Goal: Task Accomplishment & Management: Manage account settings

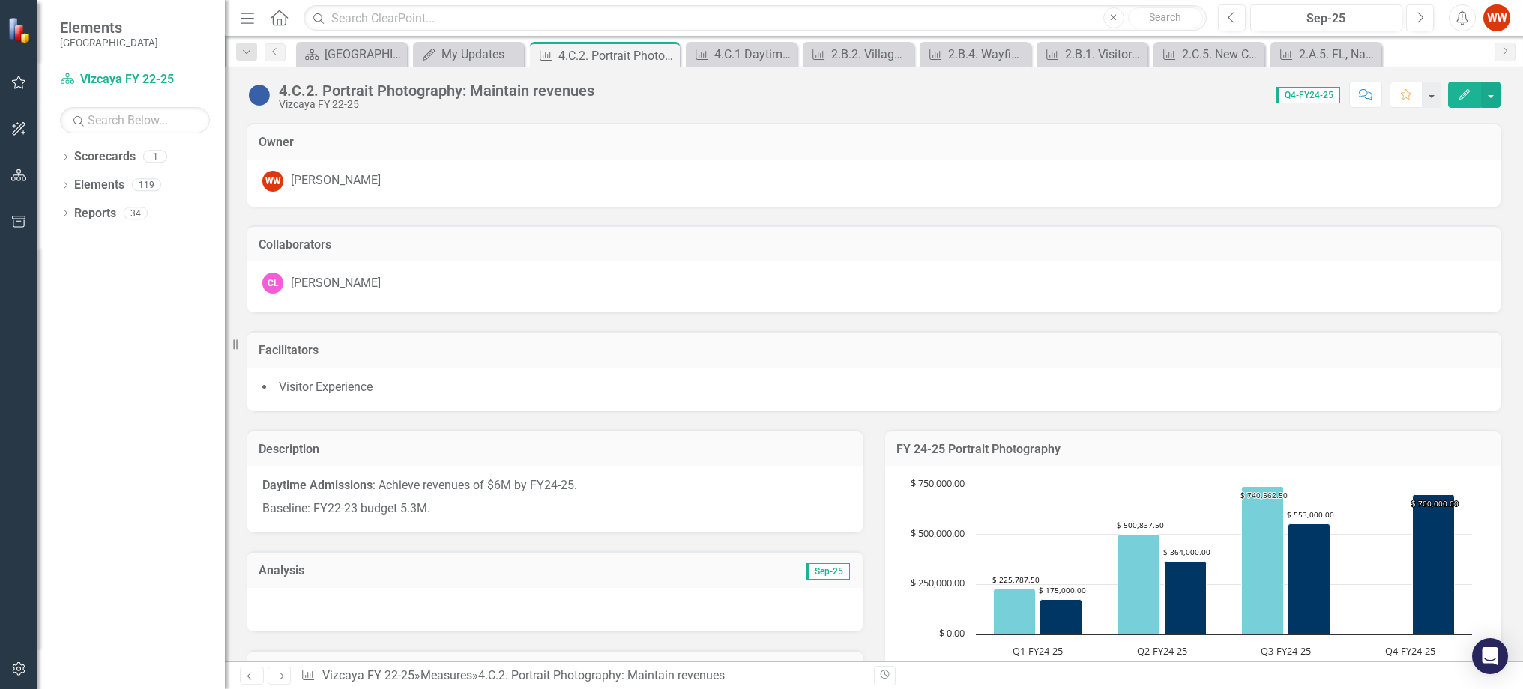
scroll to position [1720, 0]
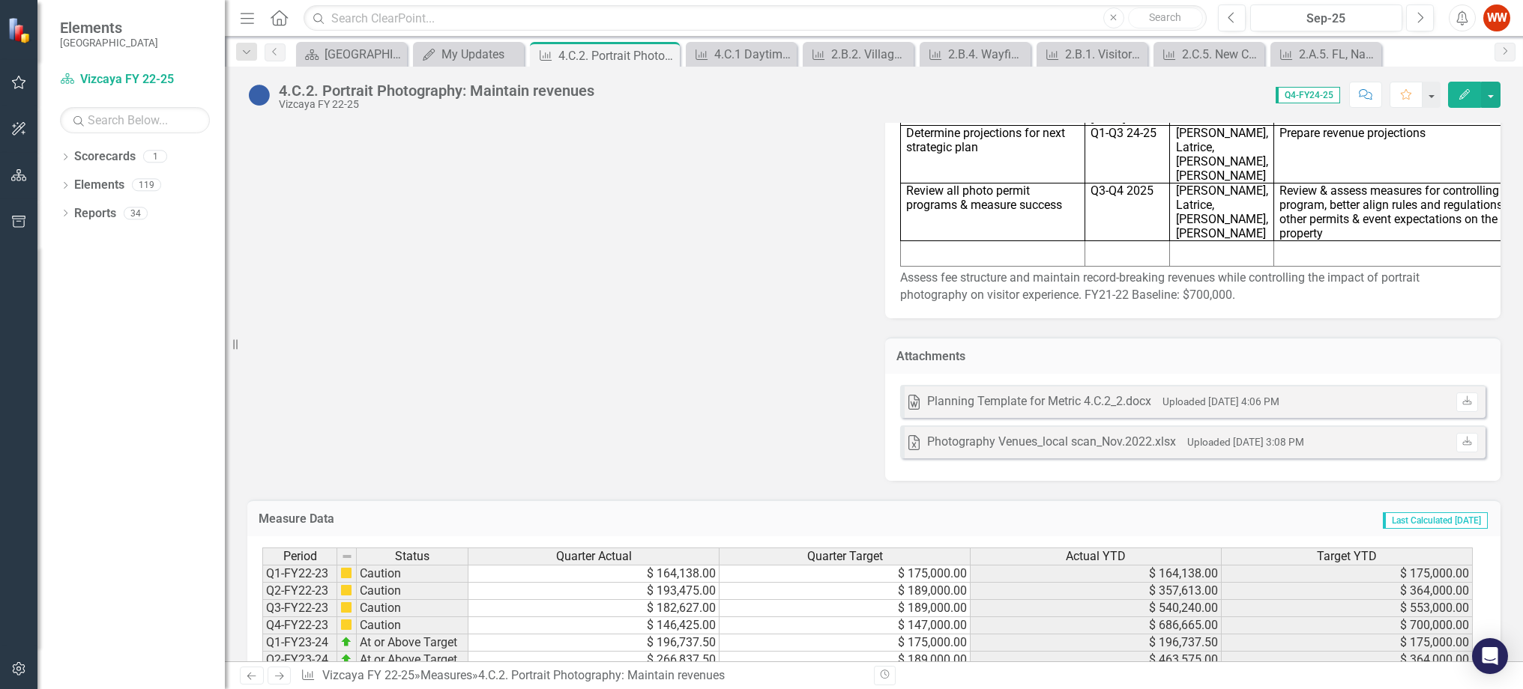
click at [16, 86] on icon "button" at bounding box center [19, 82] width 16 height 12
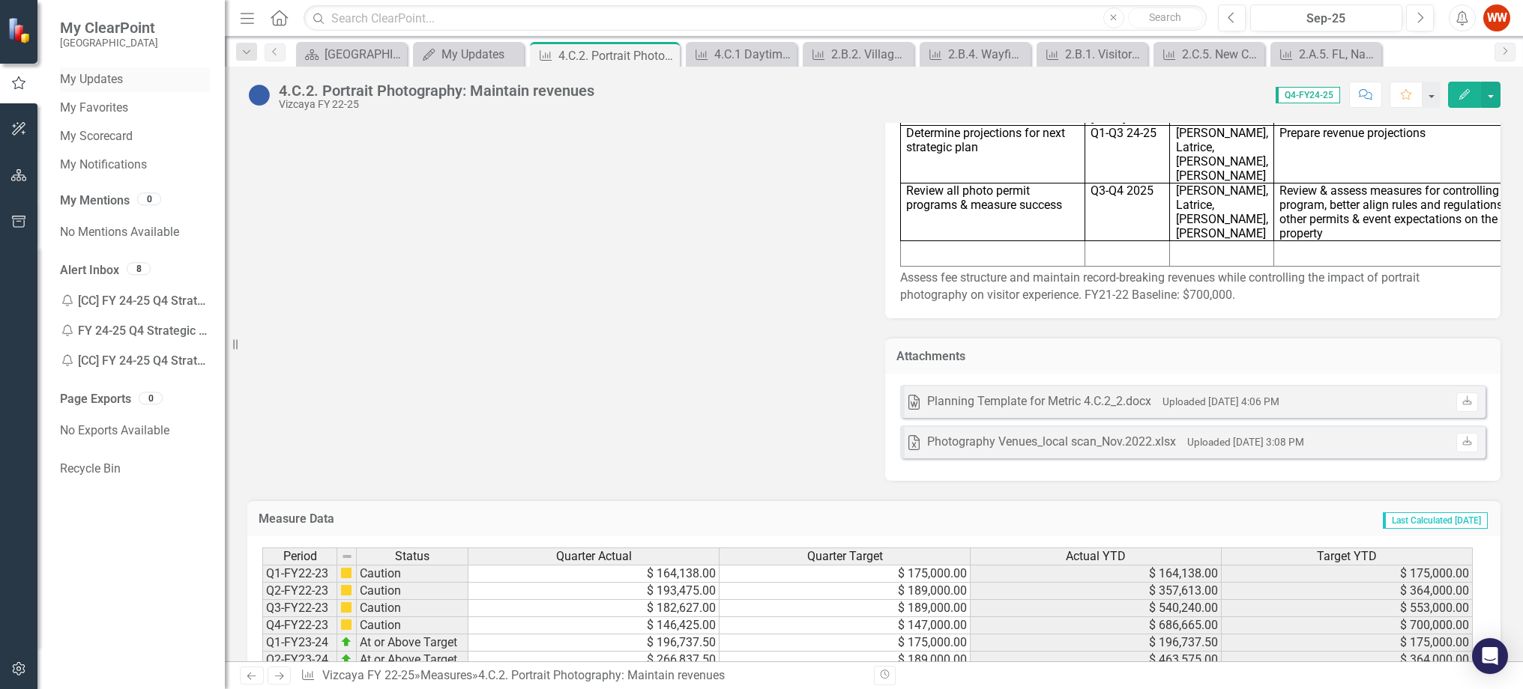
click at [93, 74] on link "My Updates" at bounding box center [135, 79] width 150 height 17
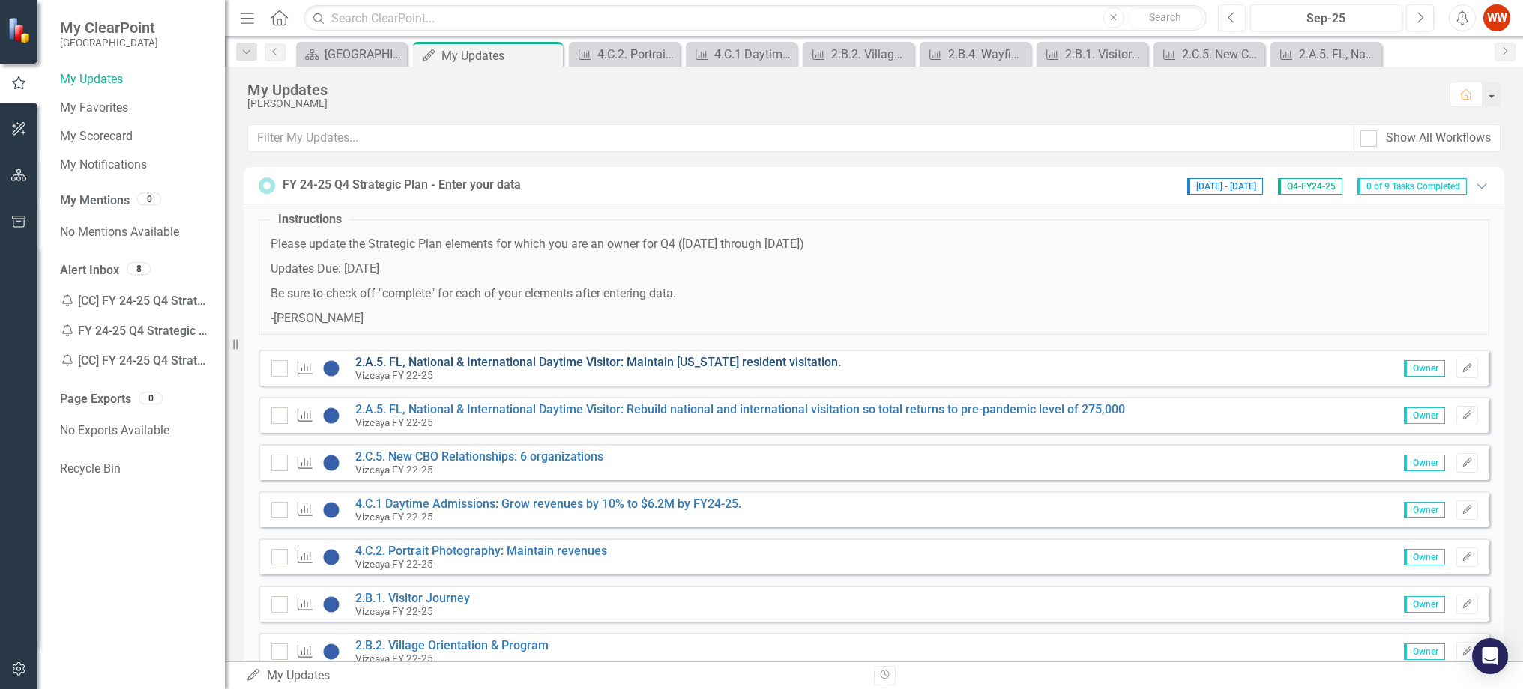
click at [415, 363] on link "2.A.5. FL, National & International Daytime Visitor: Maintain [US_STATE] reside…" at bounding box center [598, 362] width 486 height 14
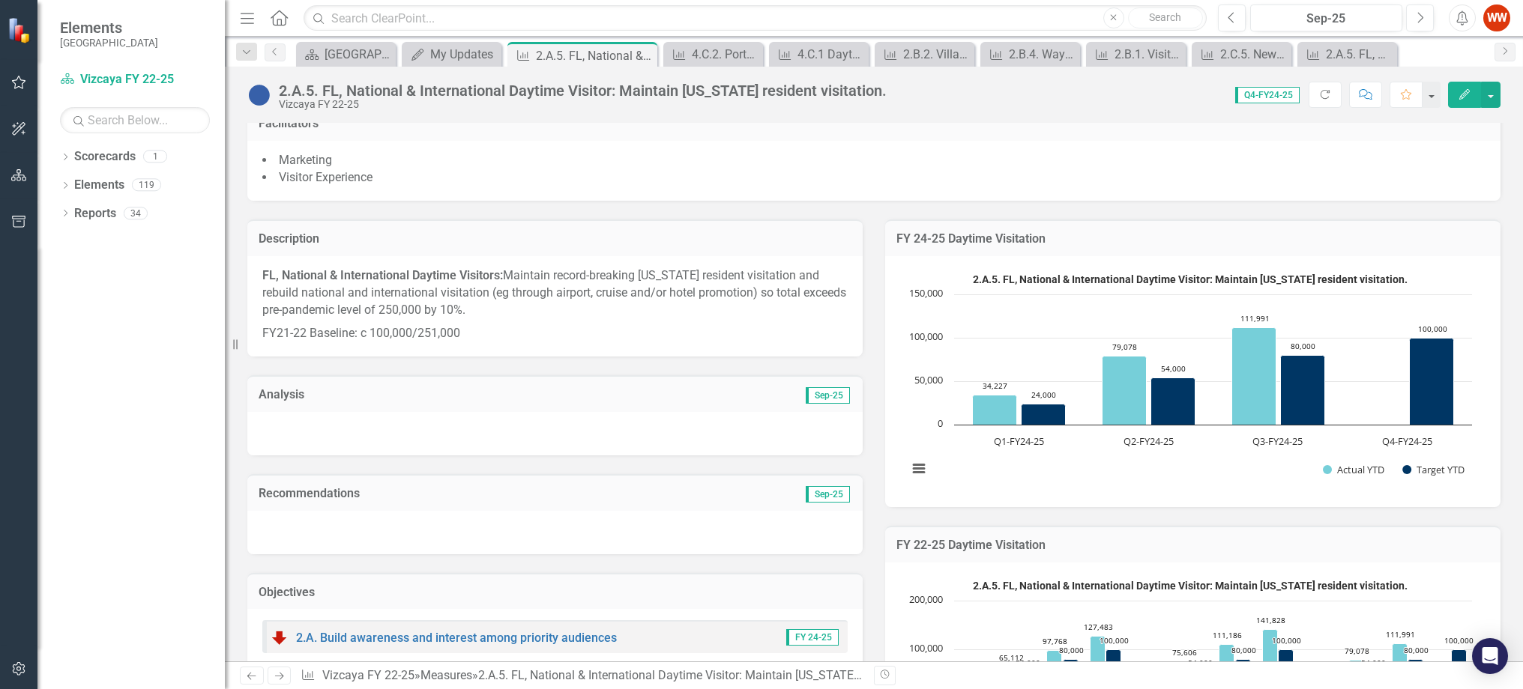
scroll to position [986, 0]
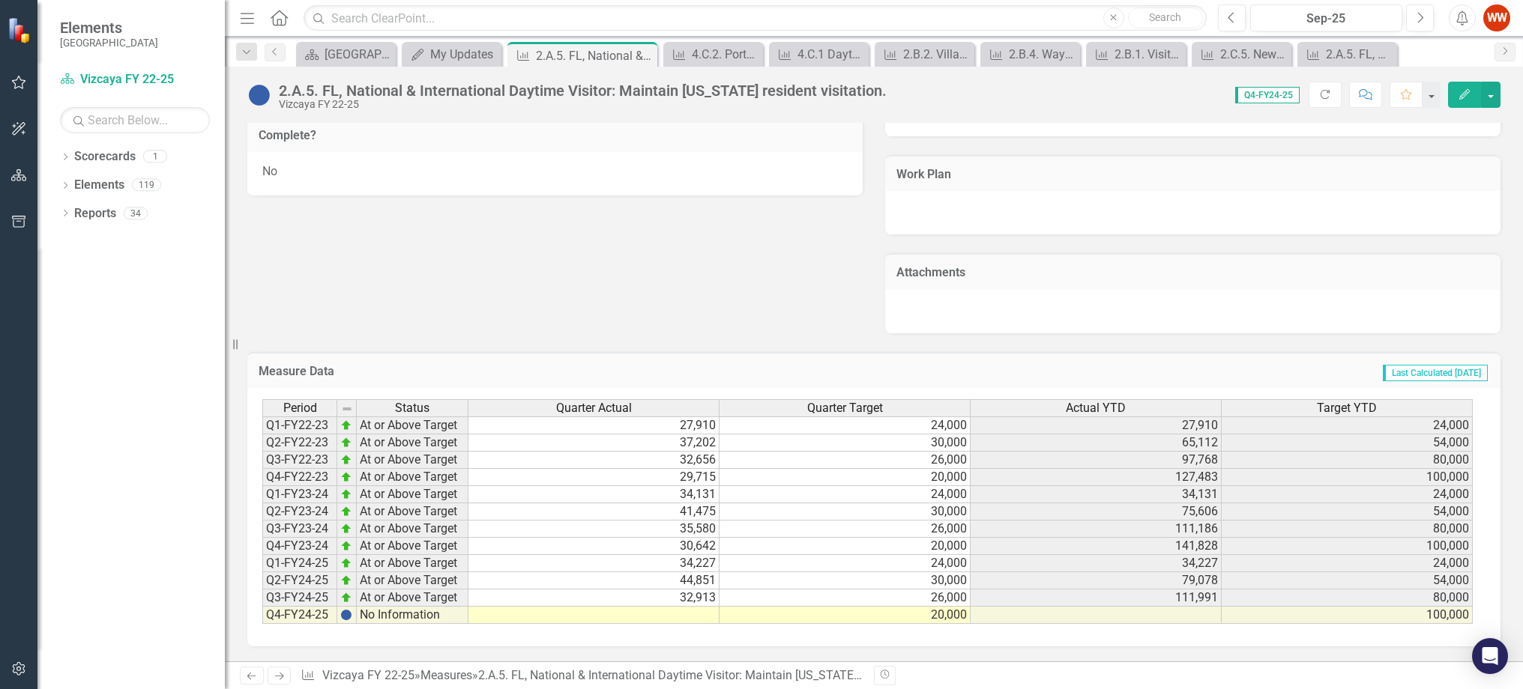
click at [641, 607] on td at bounding box center [593, 615] width 251 height 17
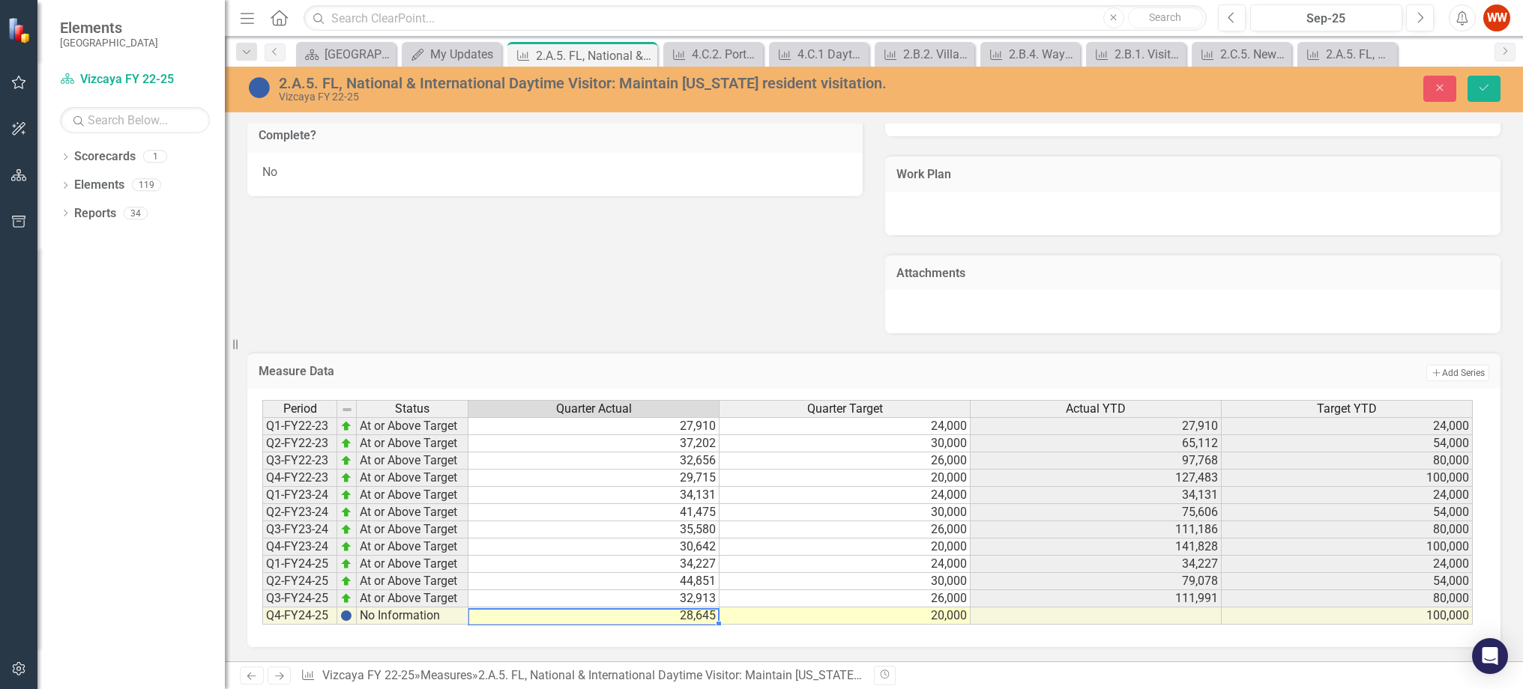
type textarea "28645"
click at [1483, 79] on button "Save" at bounding box center [1483, 89] width 33 height 26
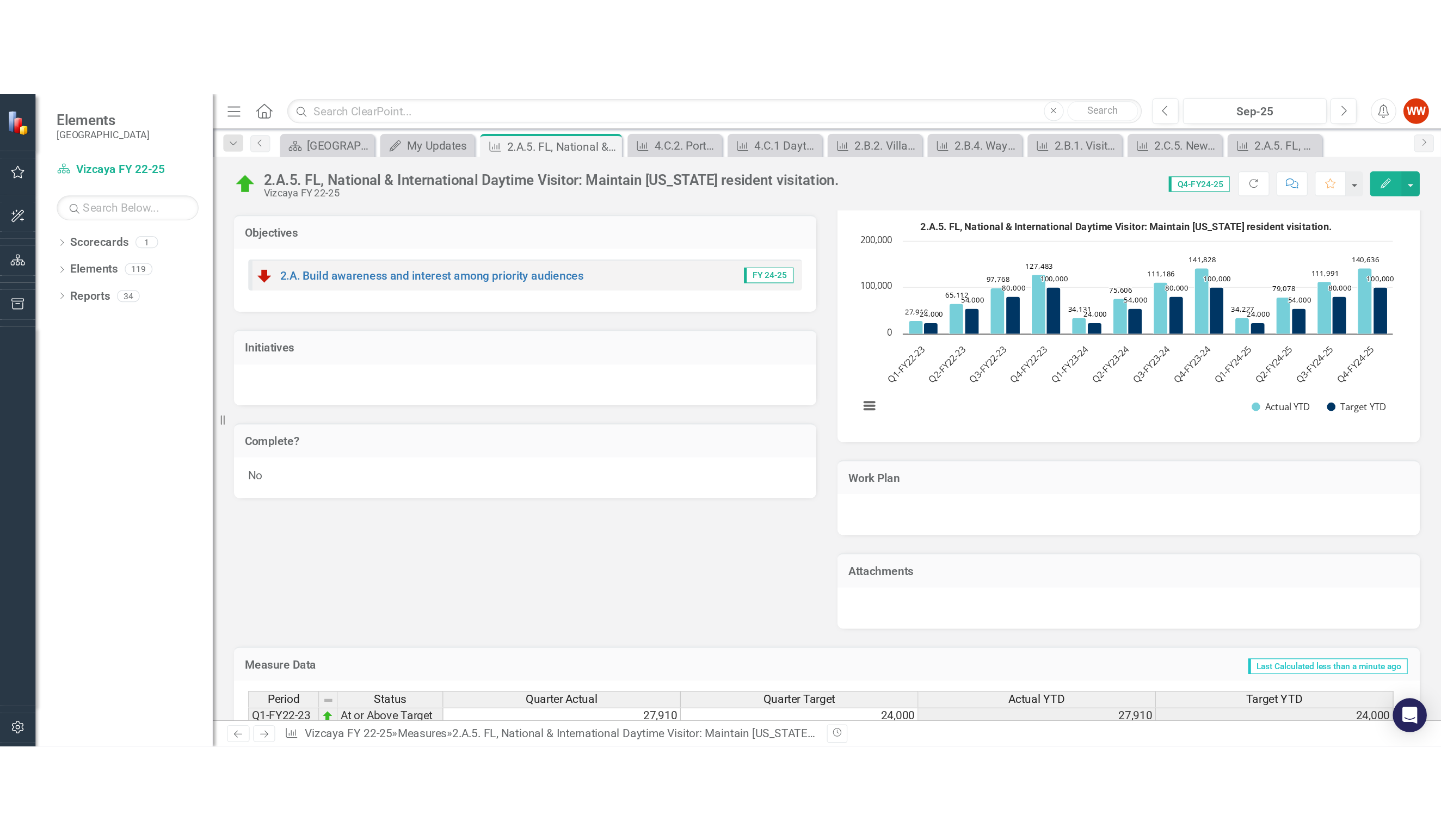
scroll to position [543, 0]
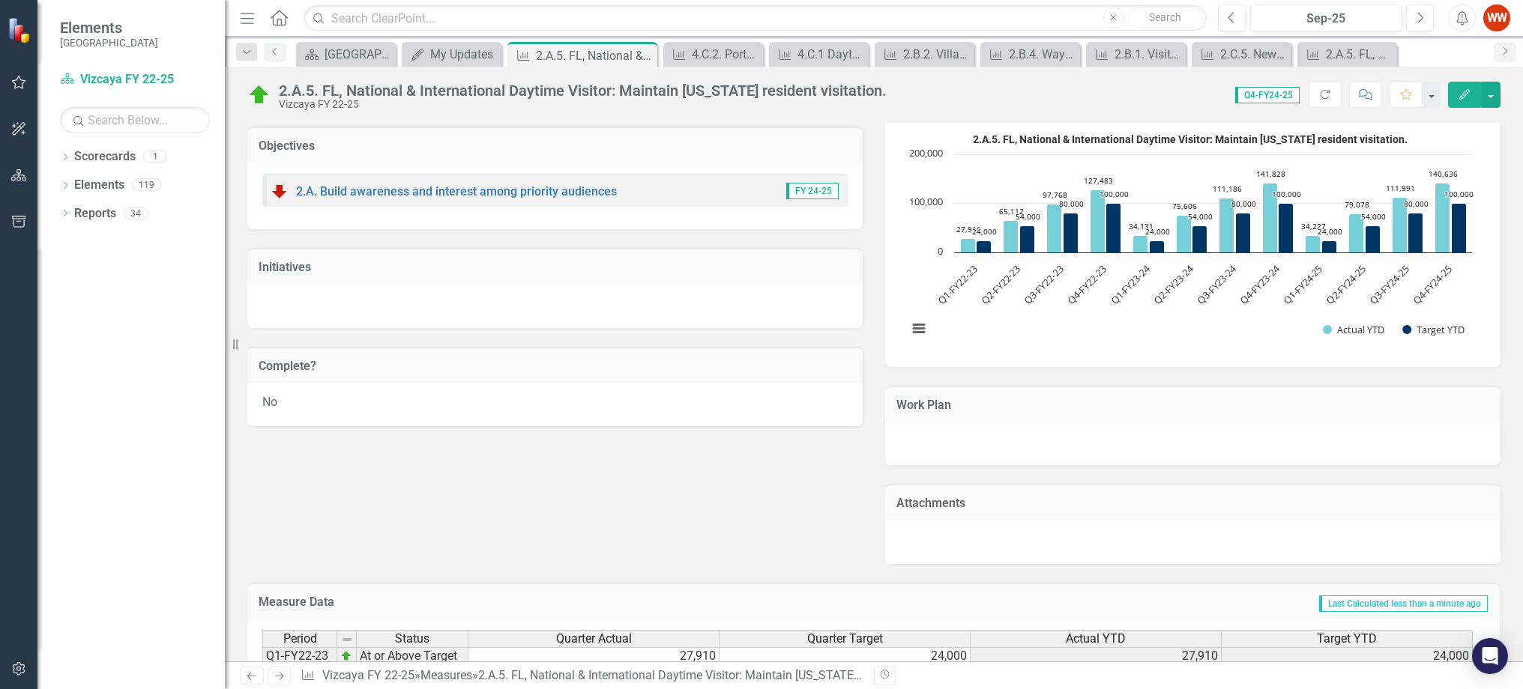
click at [787, 399] on div "No" at bounding box center [554, 404] width 615 height 43
click at [765, 397] on div "No" at bounding box center [554, 404] width 615 height 43
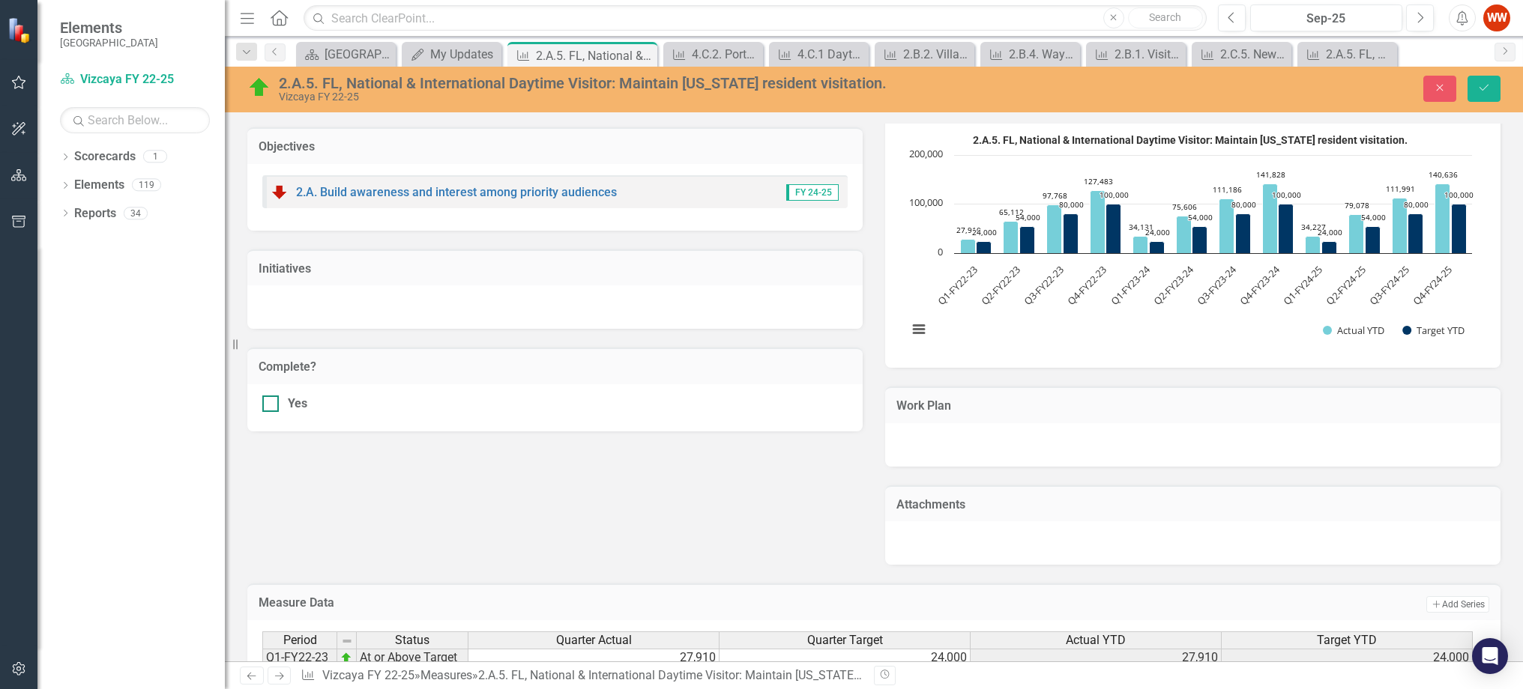
click at [274, 401] on div at bounding box center [270, 404] width 16 height 16
click at [272, 401] on input "Yes" at bounding box center [267, 401] width 10 height 10
checkbox input "true"
click at [1481, 91] on icon "Save" at bounding box center [1483, 87] width 13 height 10
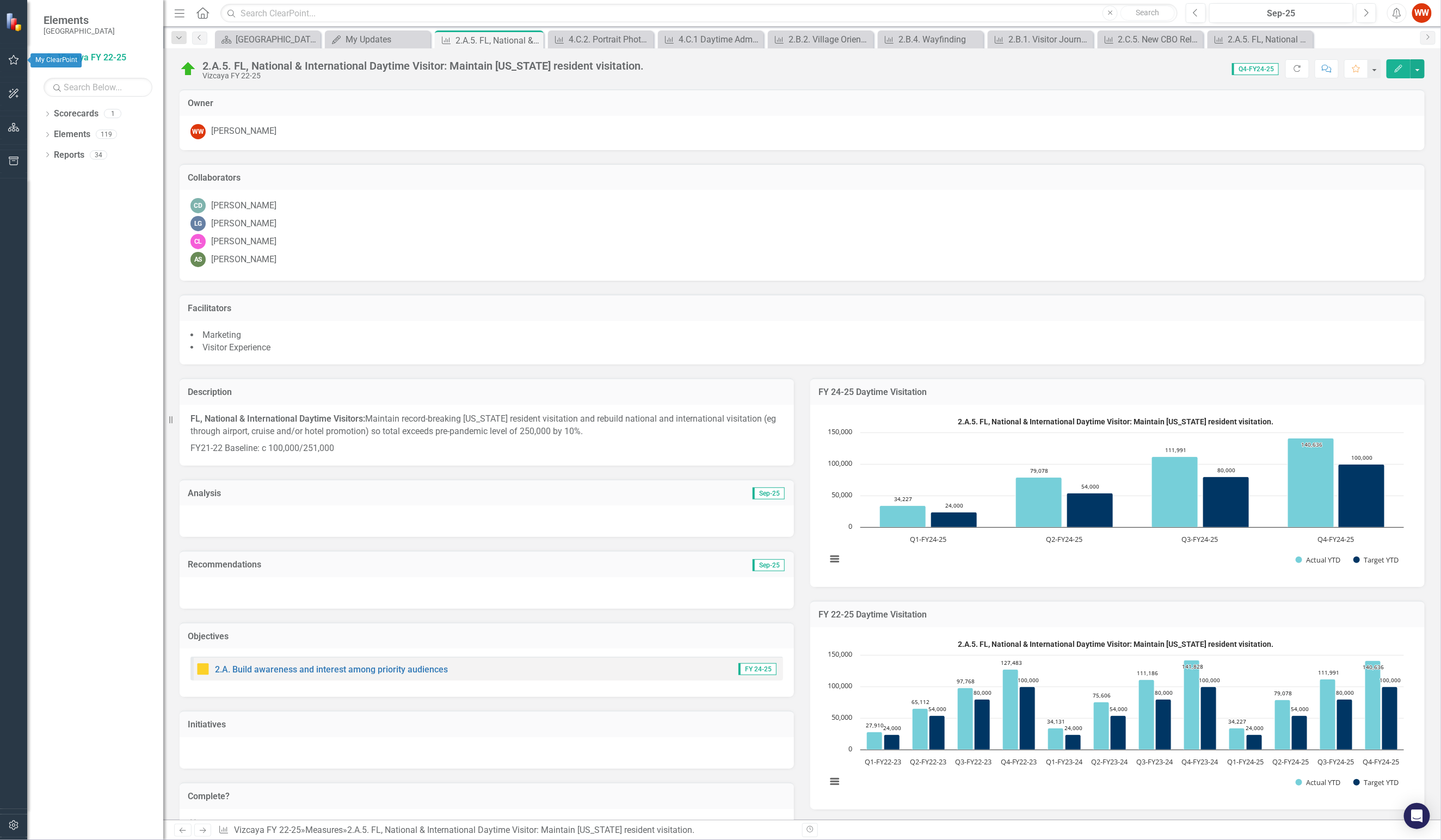
click at [9, 62] on icon "button" at bounding box center [14, 60] width 12 height 9
click at [81, 60] on link "My Updates" at bounding box center [98, 57] width 109 height 12
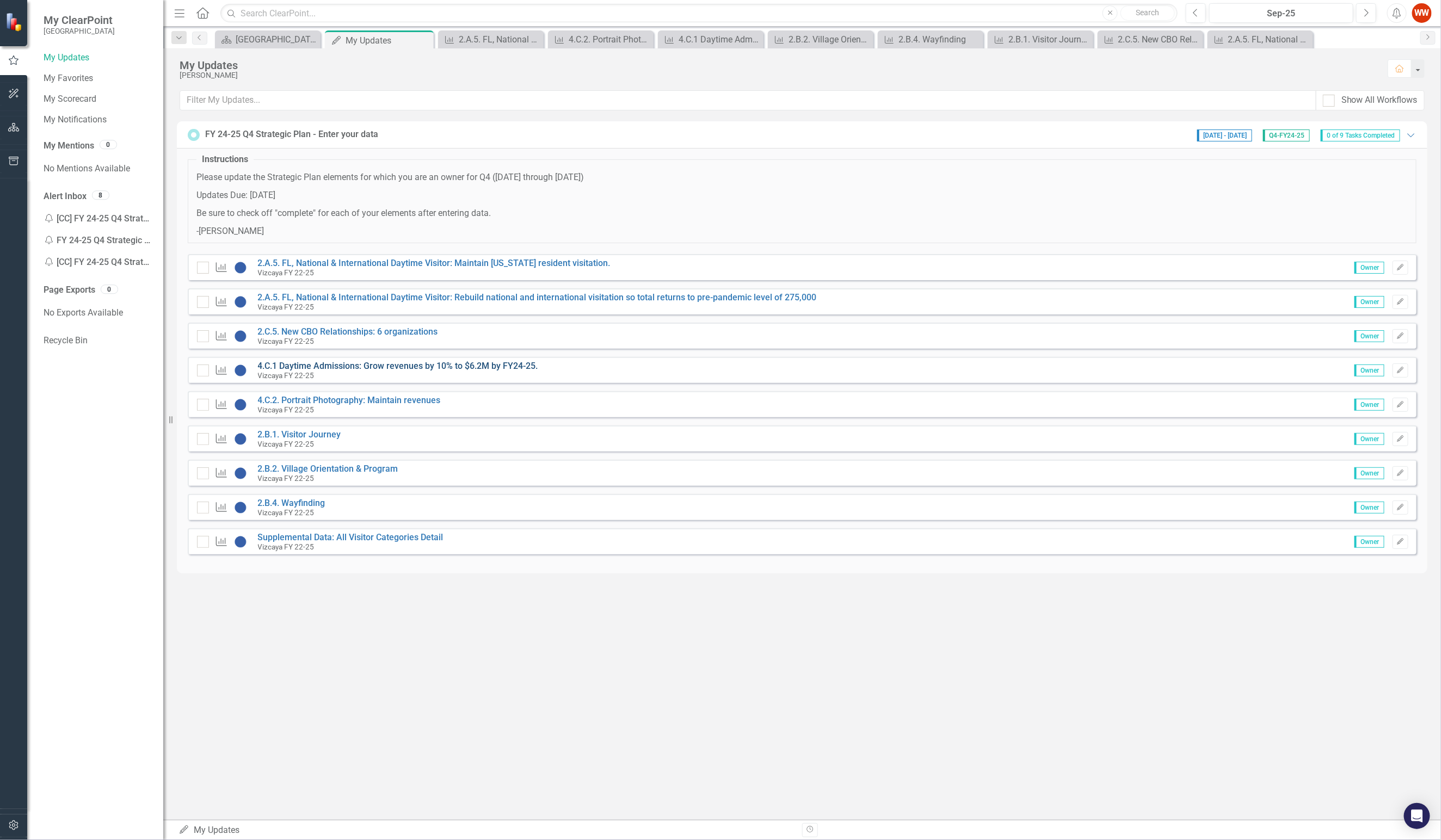
click at [325, 364] on link "4.C.1 Daytime Admissions: Grow revenues by 10% to $6.2M by FY24-25." at bounding box center [398, 366] width 280 height 10
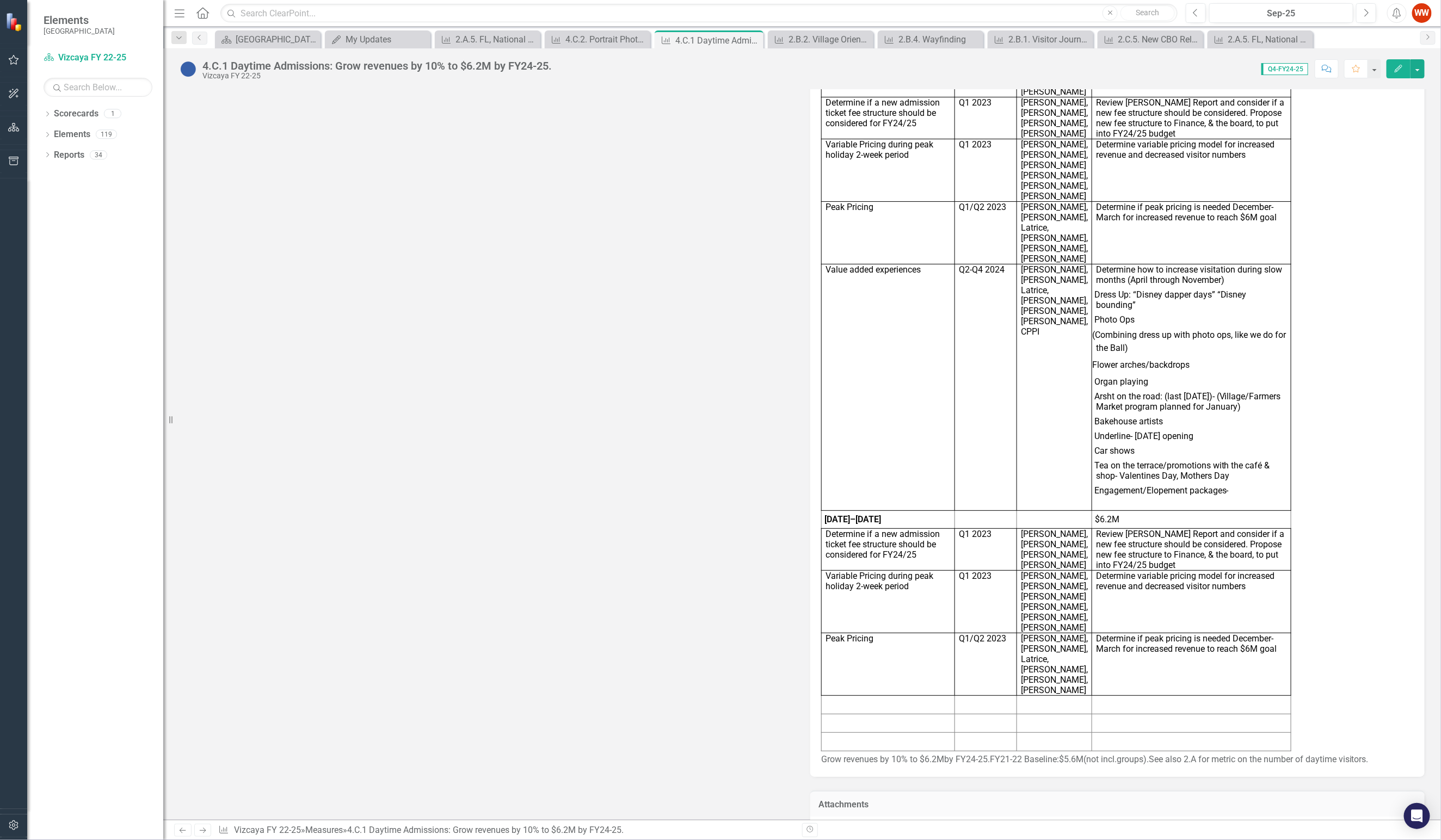
scroll to position [1279, 0]
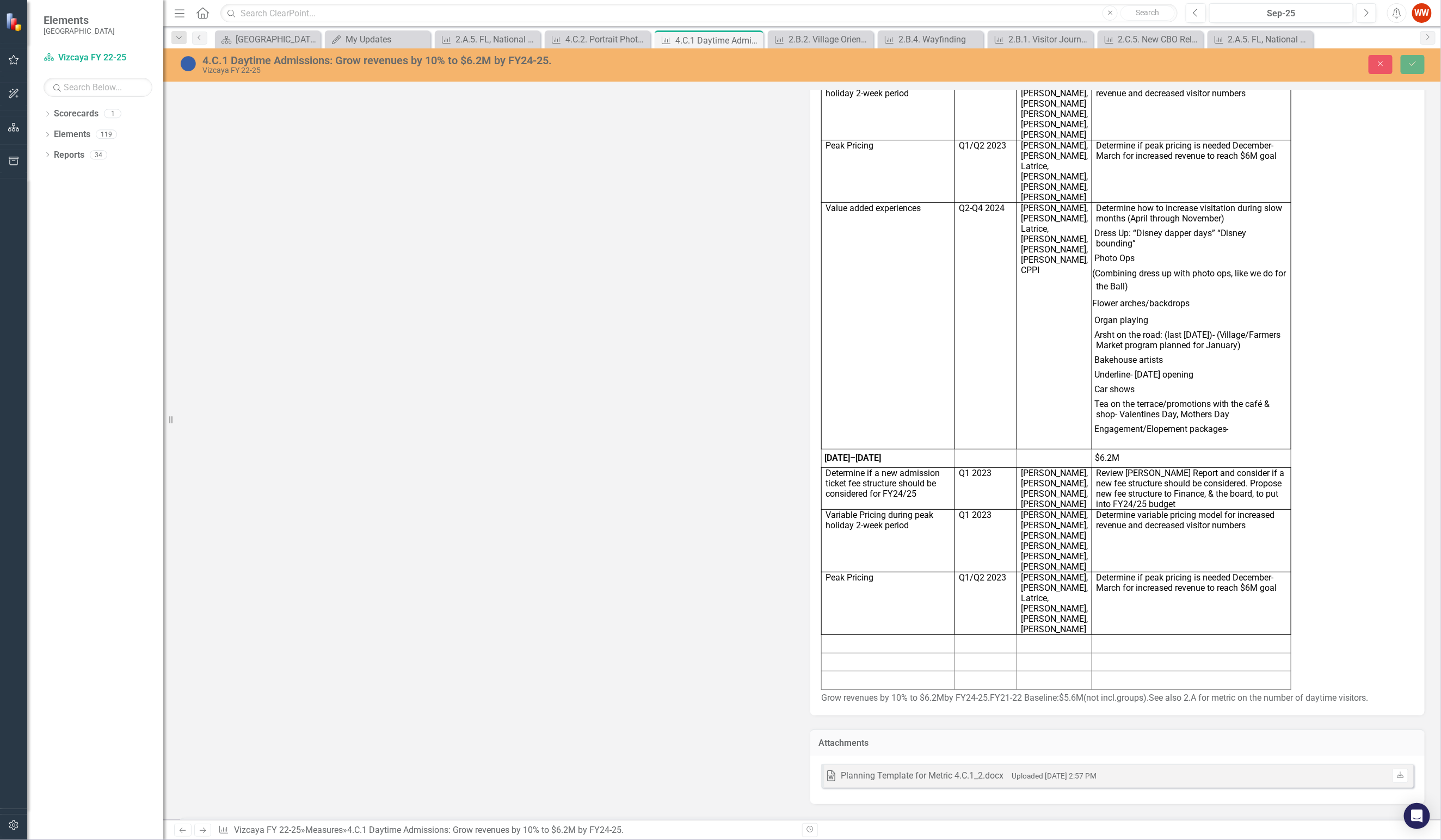
type textarea "1181320"
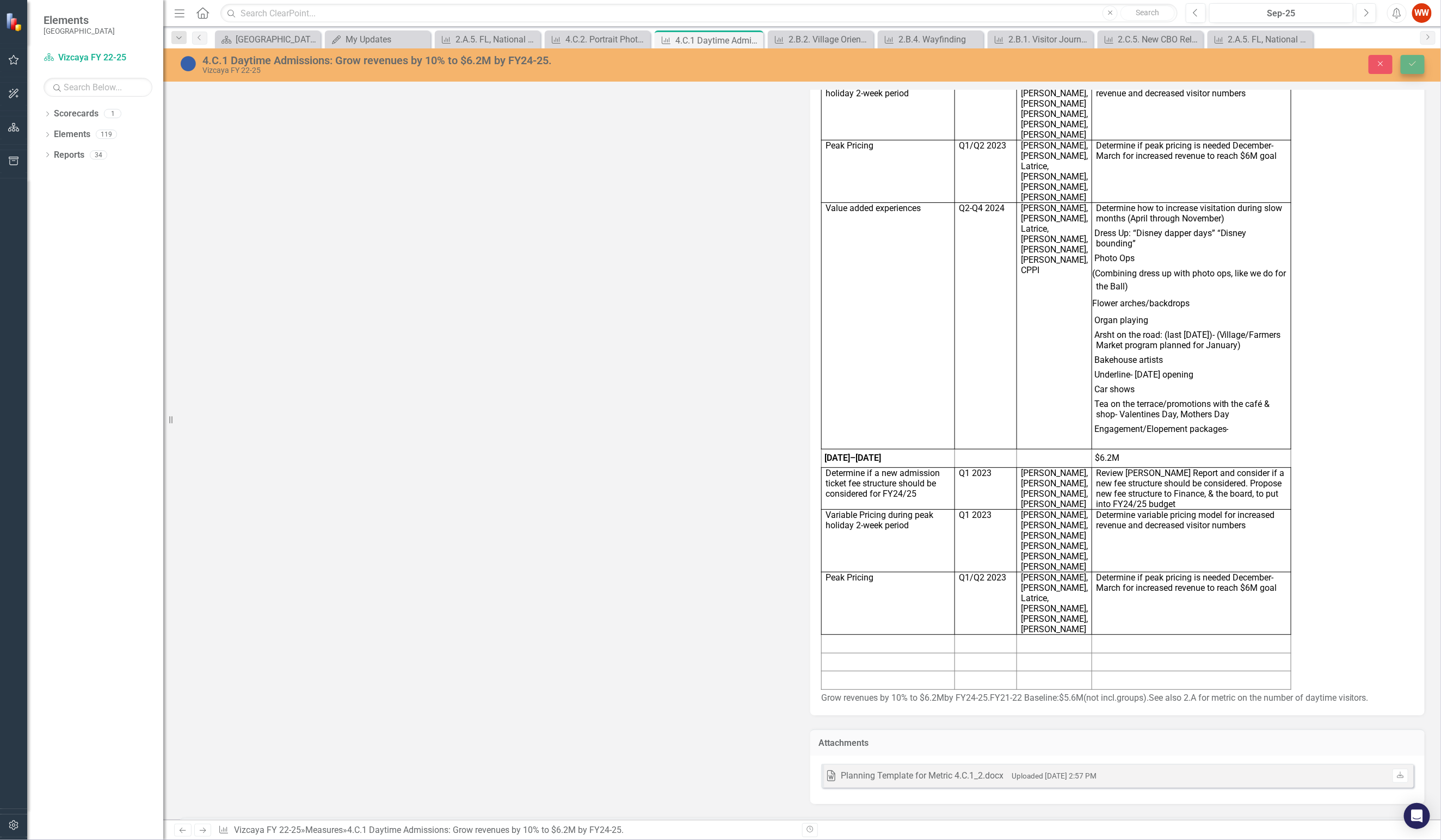
click at [1105, 73] on button "Save" at bounding box center [1413, 65] width 24 height 19
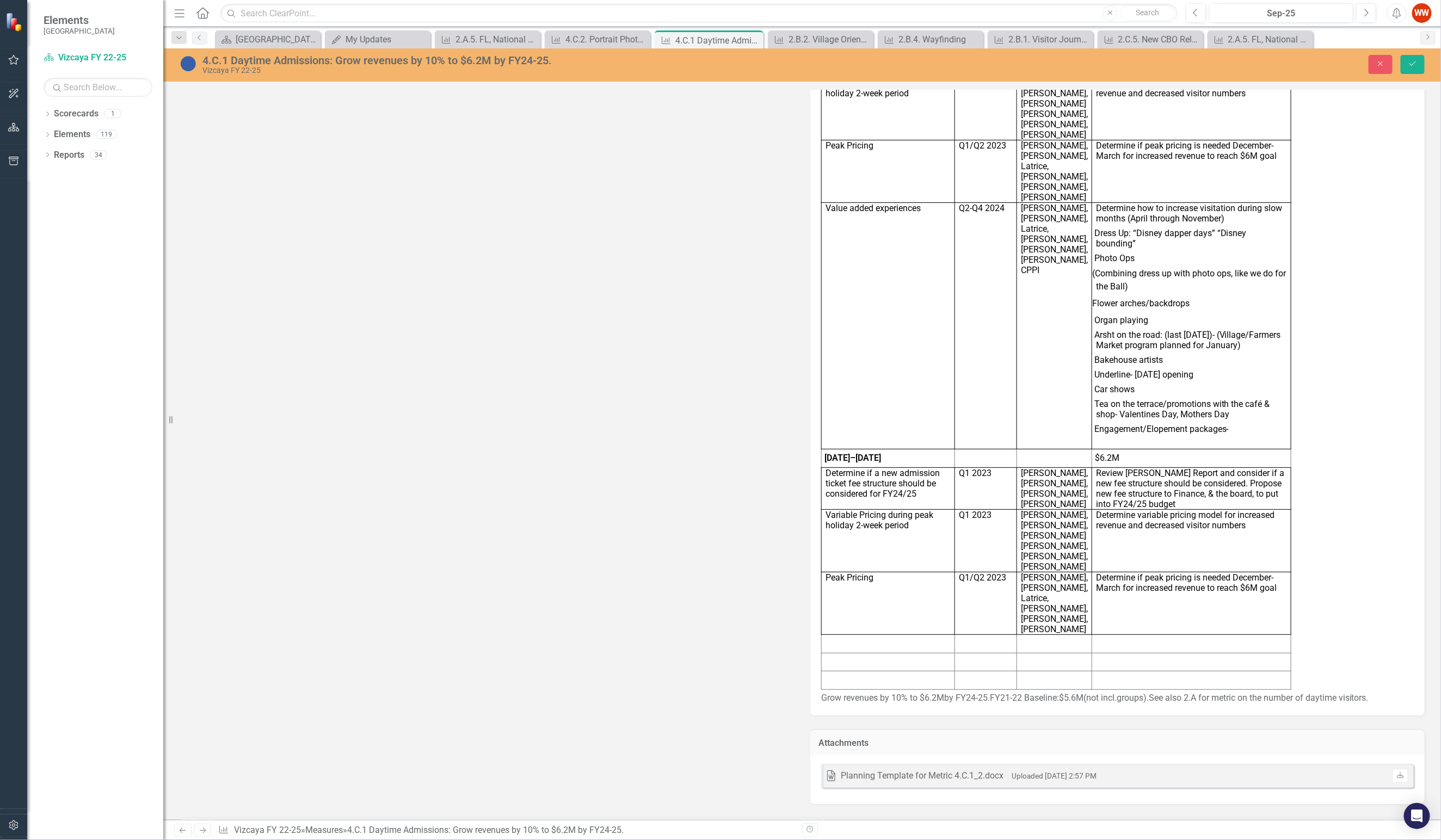
type textarea "1181320"
click at [1105, 66] on icon "Save" at bounding box center [1412, 63] width 9 height 7
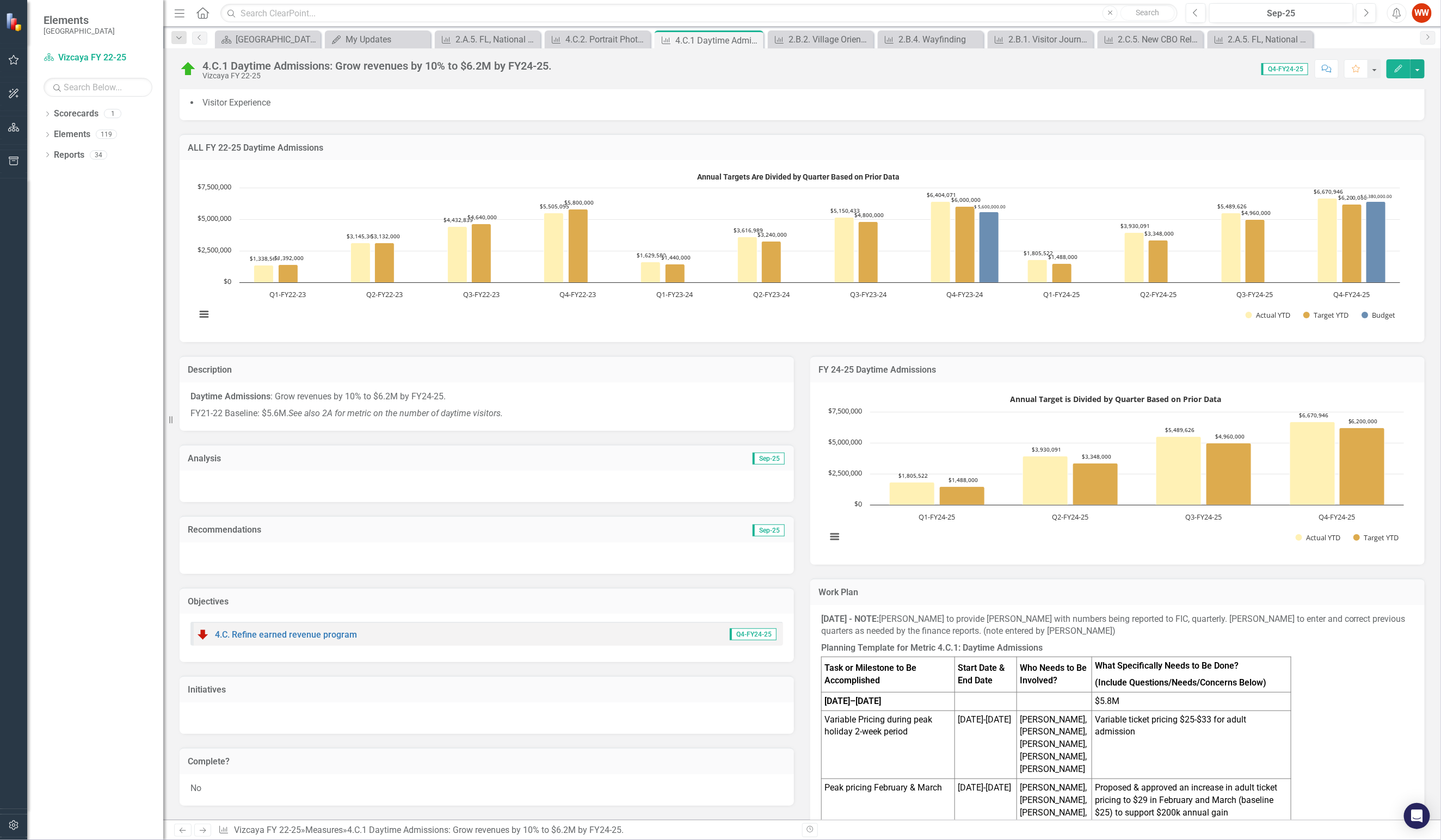
scroll to position [0, 0]
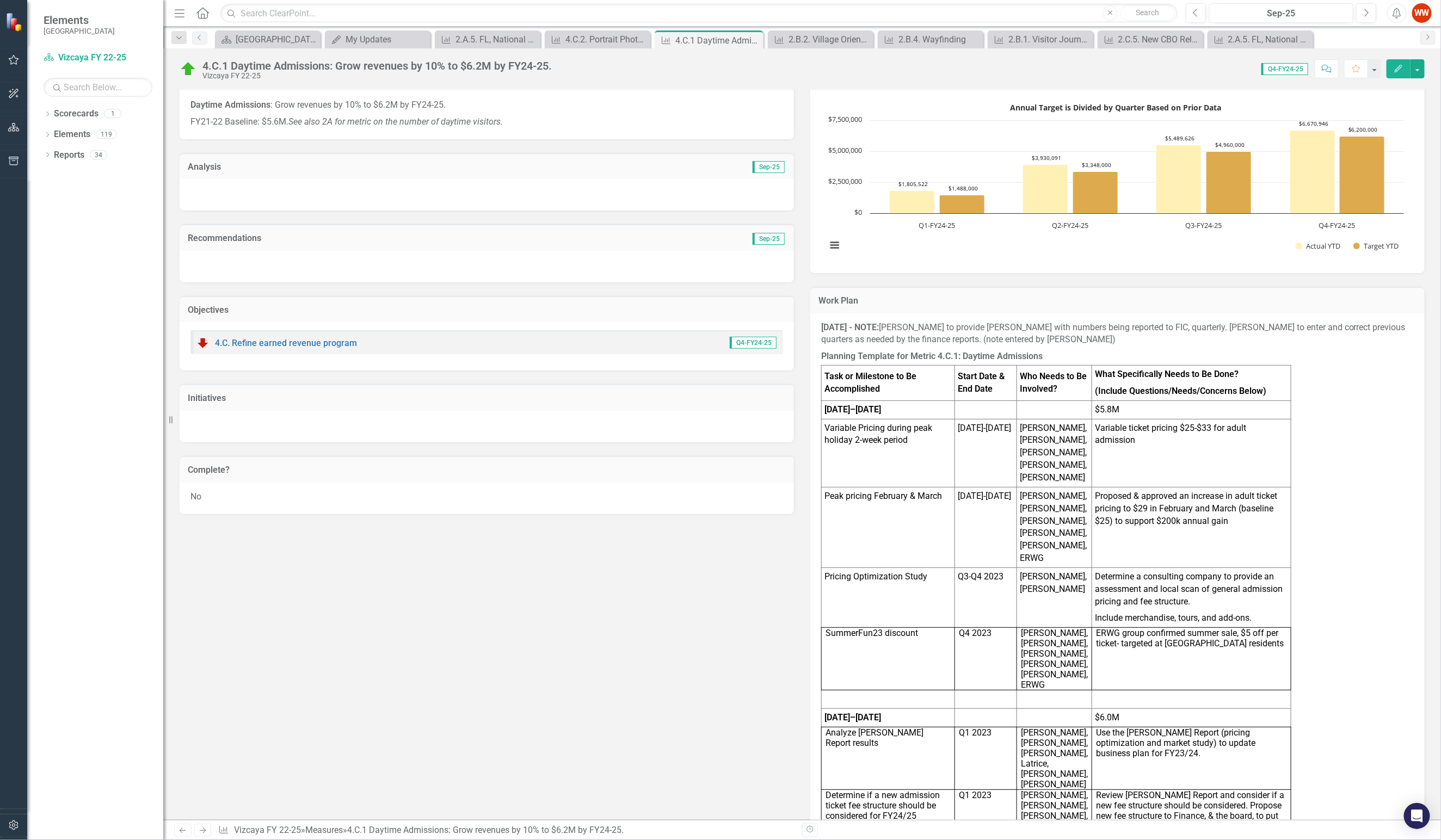
click at [485, 483] on div "No" at bounding box center [487, 498] width 614 height 31
click at [485, 489] on div "No" at bounding box center [487, 497] width 614 height 31
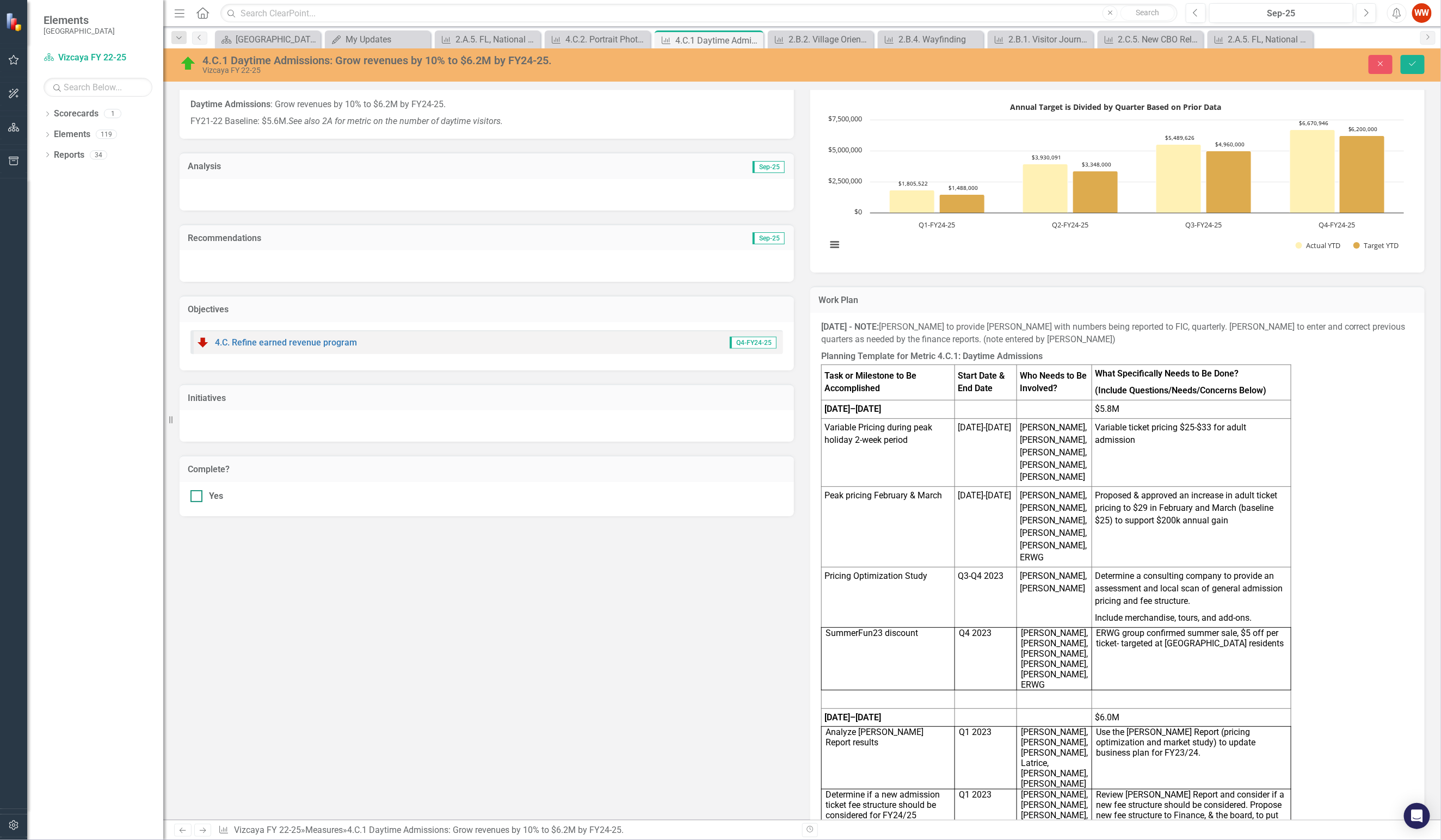
click at [198, 494] on div at bounding box center [196, 496] width 12 height 12
click at [198, 494] on input "Yes" at bounding box center [194, 494] width 7 height 7
checkbox input "true"
click at [1105, 64] on icon "Save" at bounding box center [1412, 63] width 9 height 7
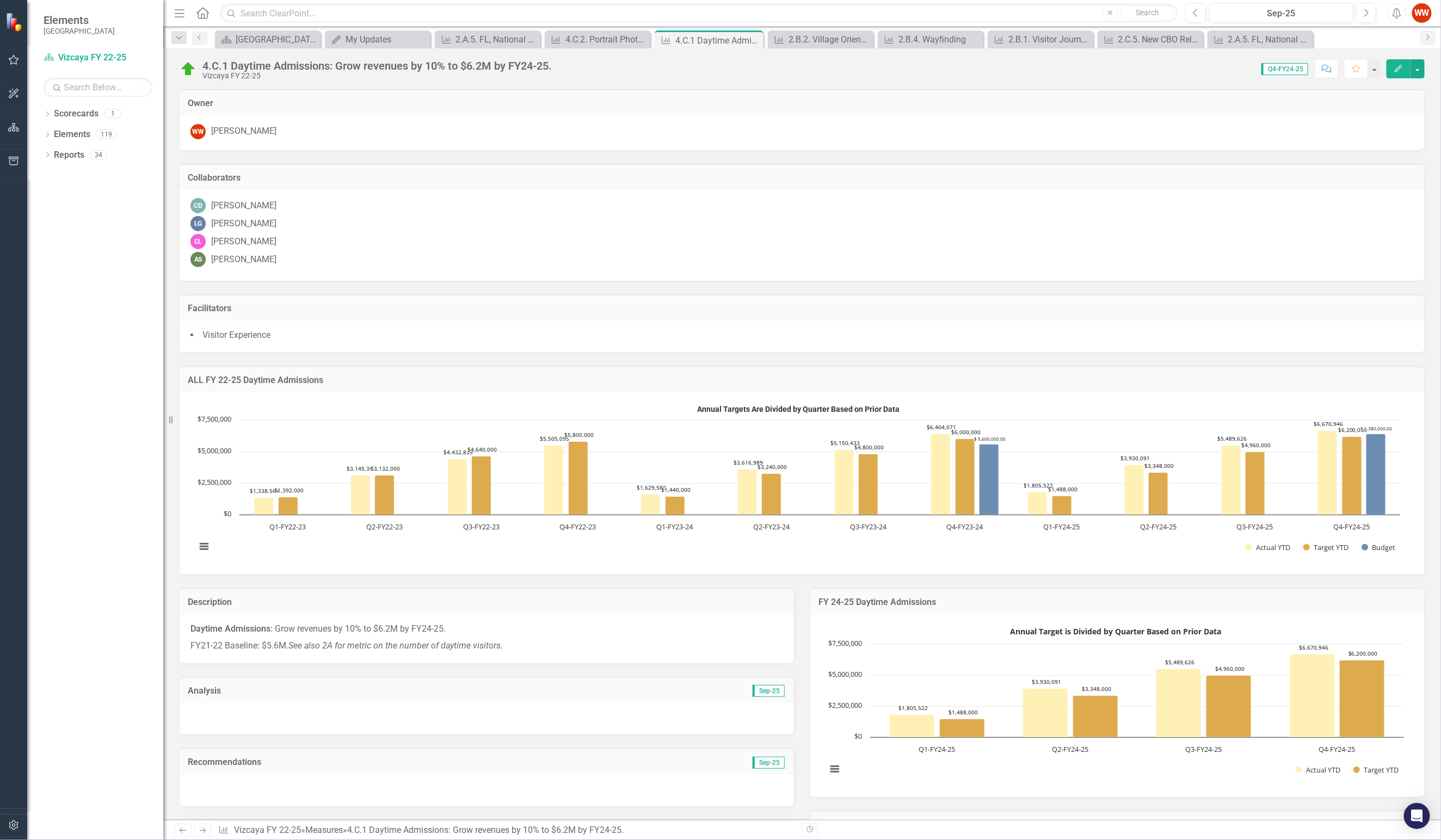
click at [12, 57] on icon "button" at bounding box center [14, 60] width 10 height 9
click at [73, 57] on link "My Updates" at bounding box center [98, 57] width 109 height 12
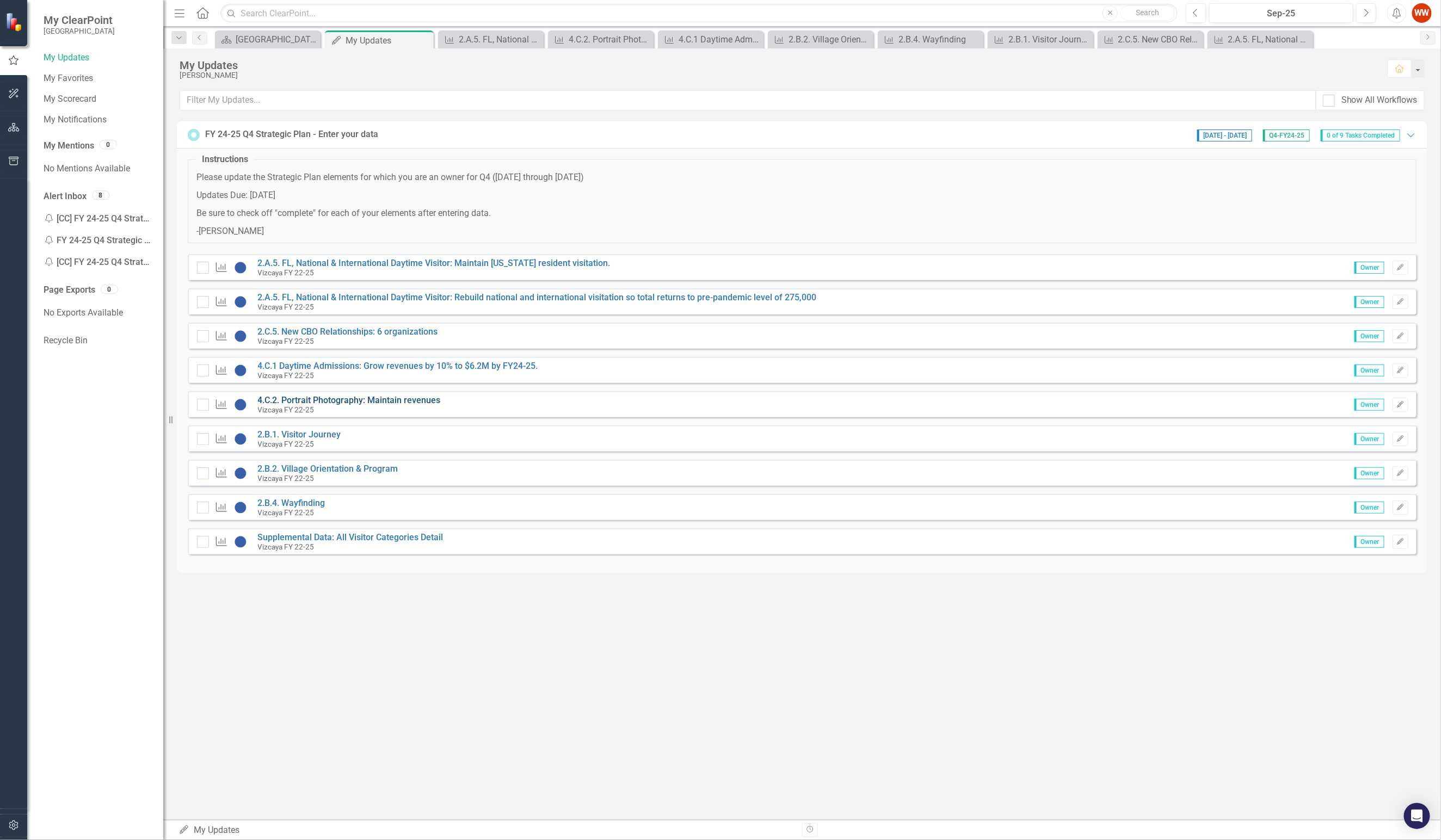
click at [309, 400] on link "4.C.2. Portrait Photography: Maintain revenues" at bounding box center [349, 400] width 183 height 10
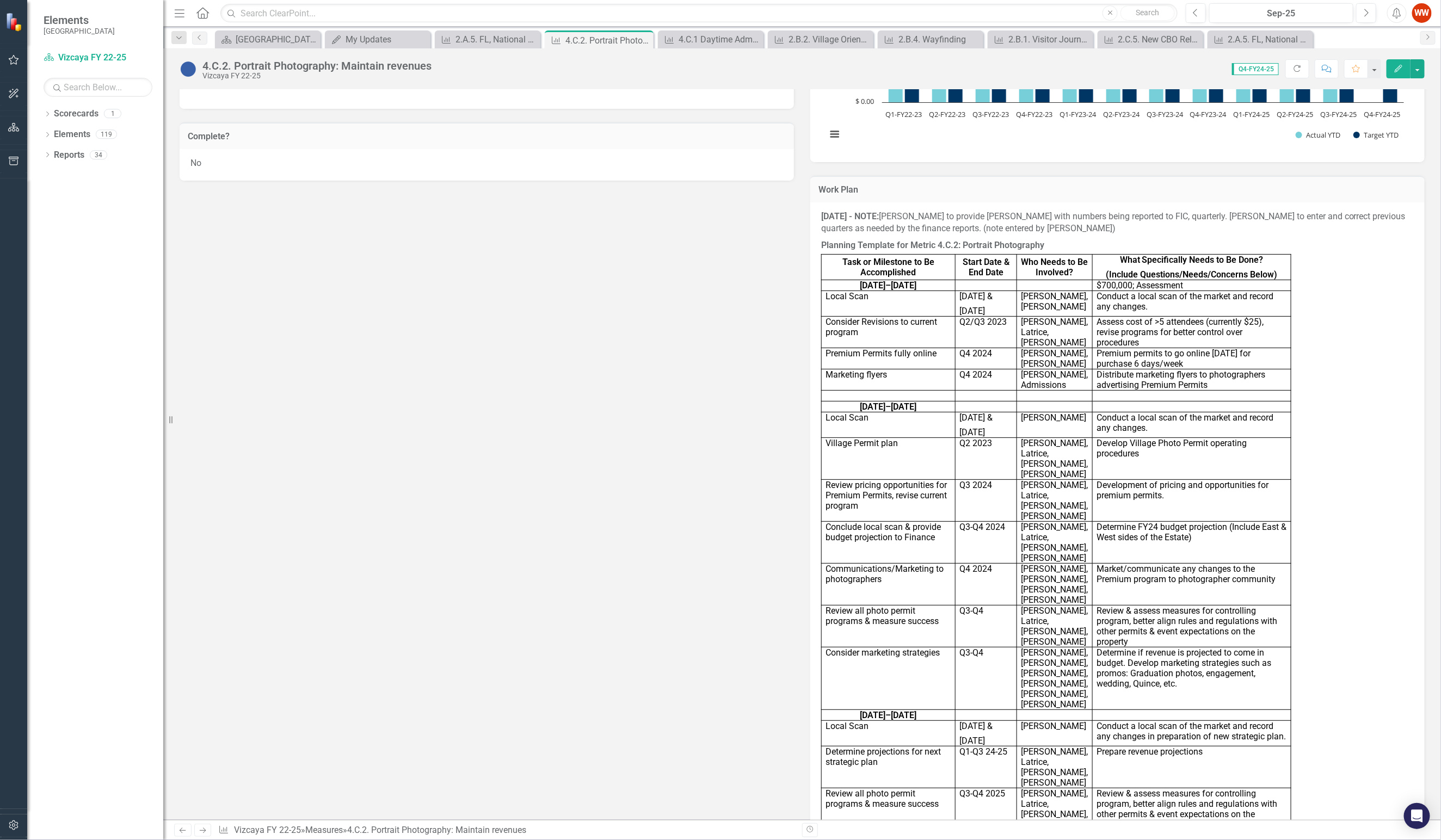
scroll to position [901, 0]
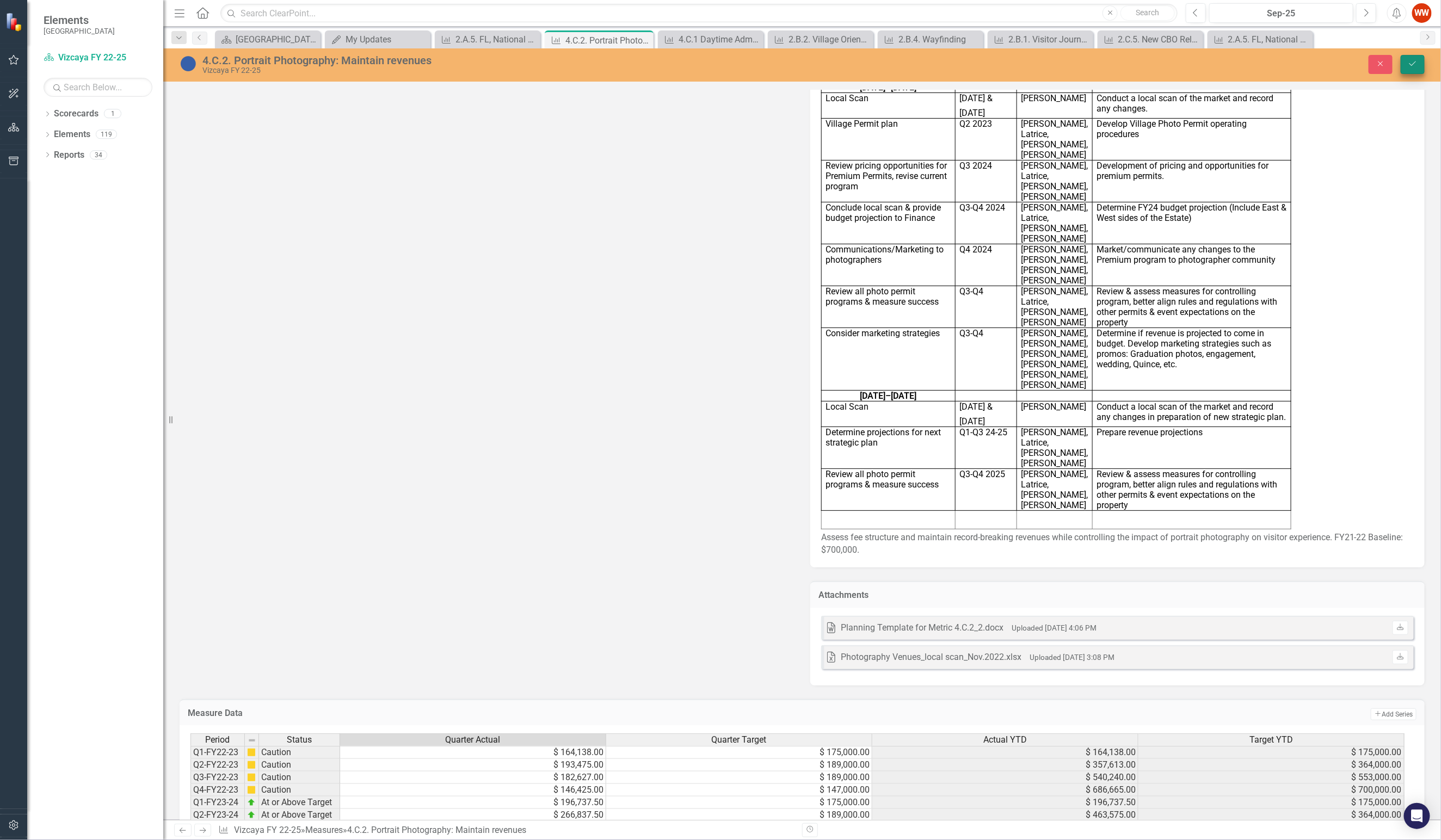
type textarea "181062"
click at [1105, 62] on icon "Save" at bounding box center [1412, 63] width 9 height 7
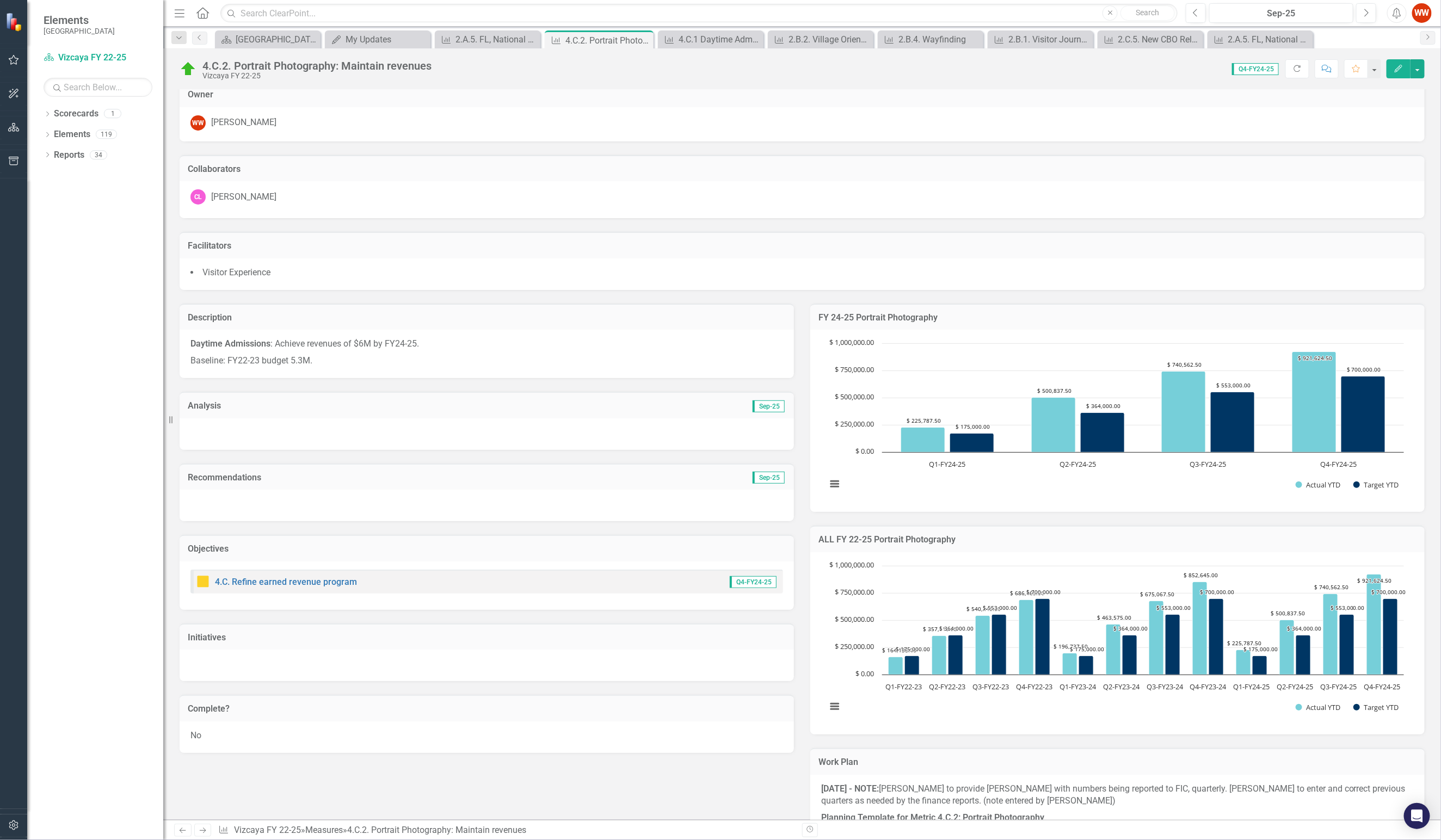
scroll to position [0, 0]
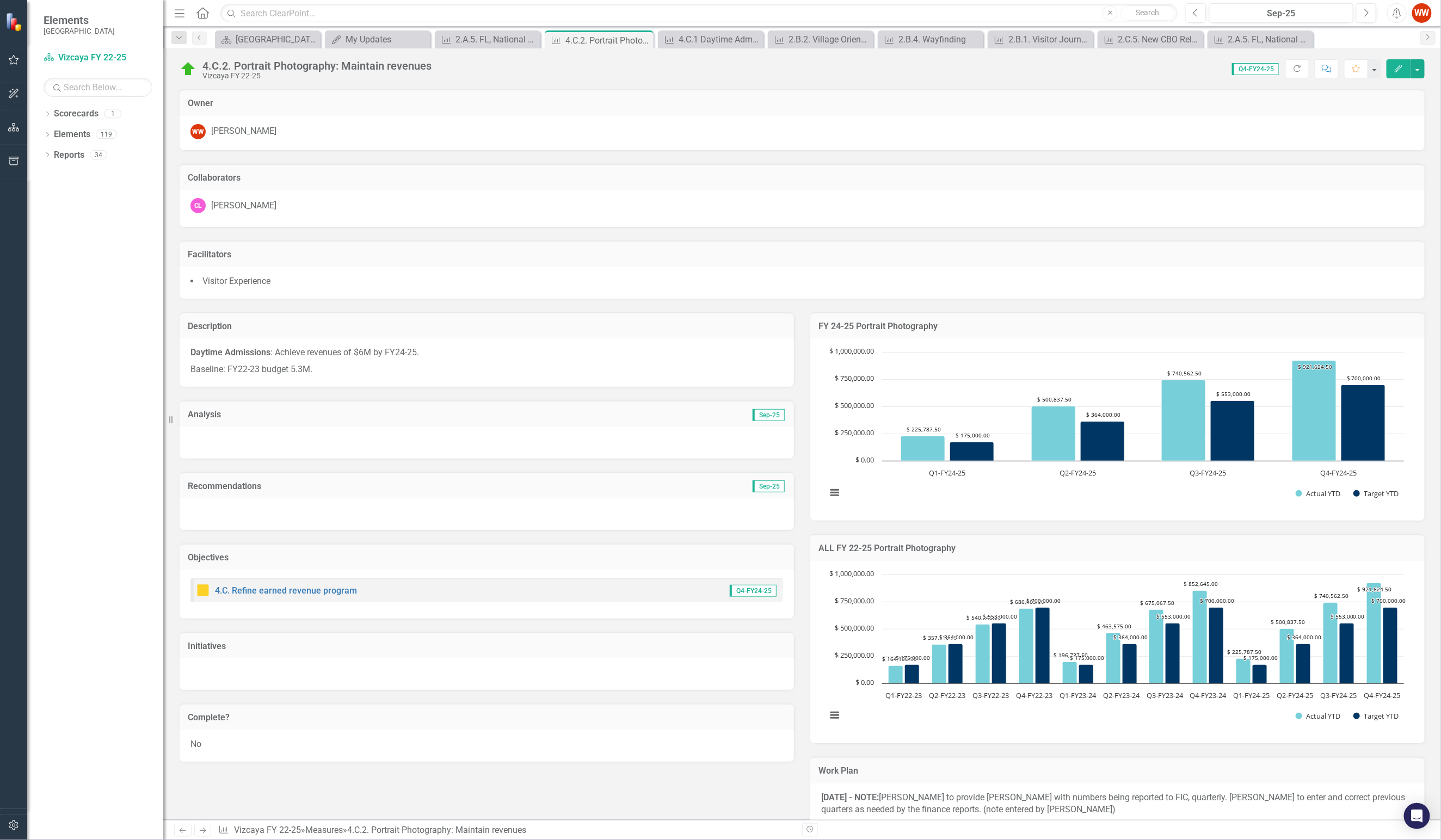
click at [476, 500] on div "No" at bounding box center [487, 746] width 614 height 31
click at [475, 500] on div "No" at bounding box center [487, 746] width 614 height 31
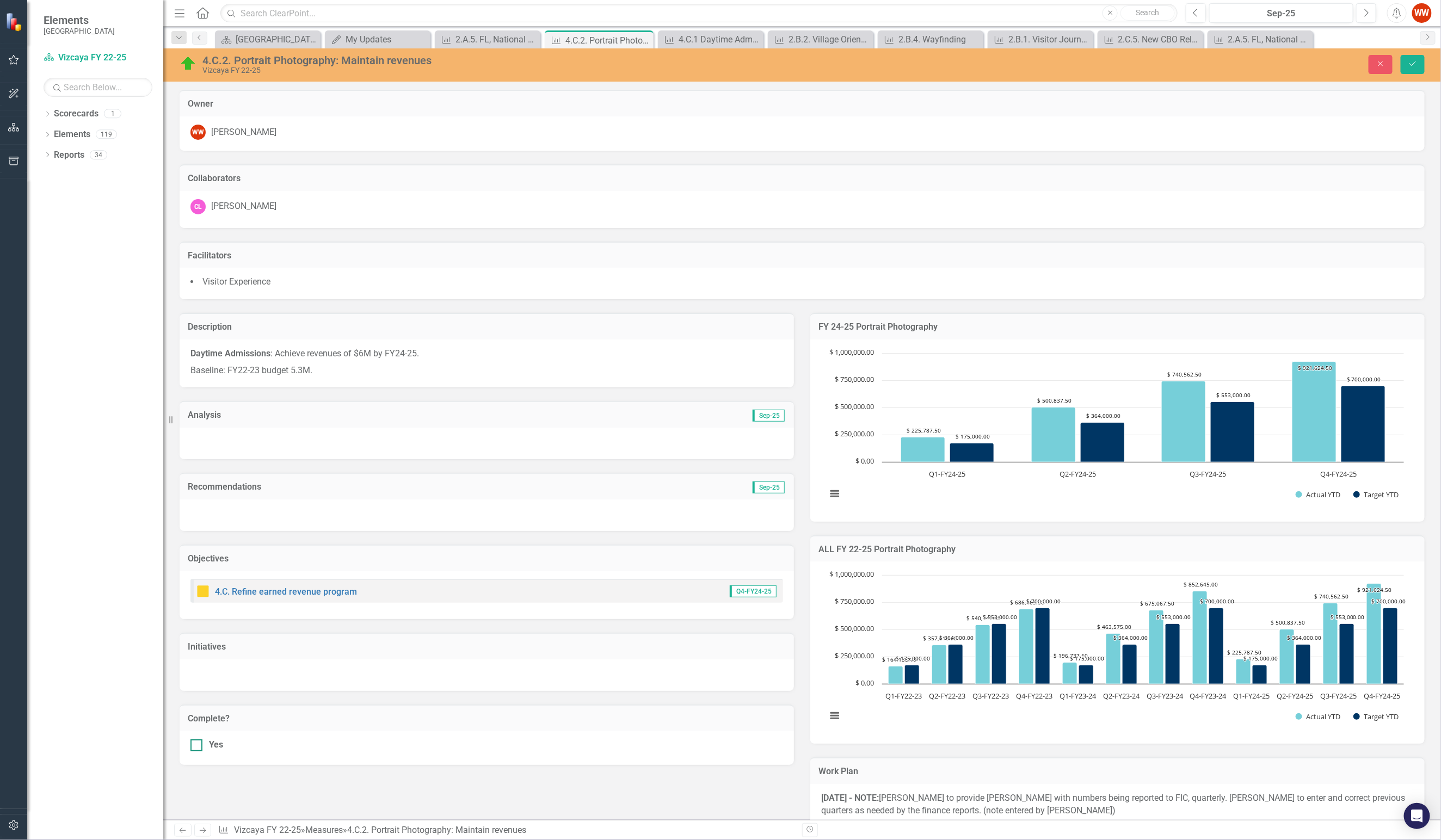
click at [196, 500] on input "Yes" at bounding box center [194, 743] width 7 height 7
checkbox input "true"
click at [1105, 65] on button "Save" at bounding box center [1413, 65] width 24 height 19
